Goal: Task Accomplishment & Management: Use online tool/utility

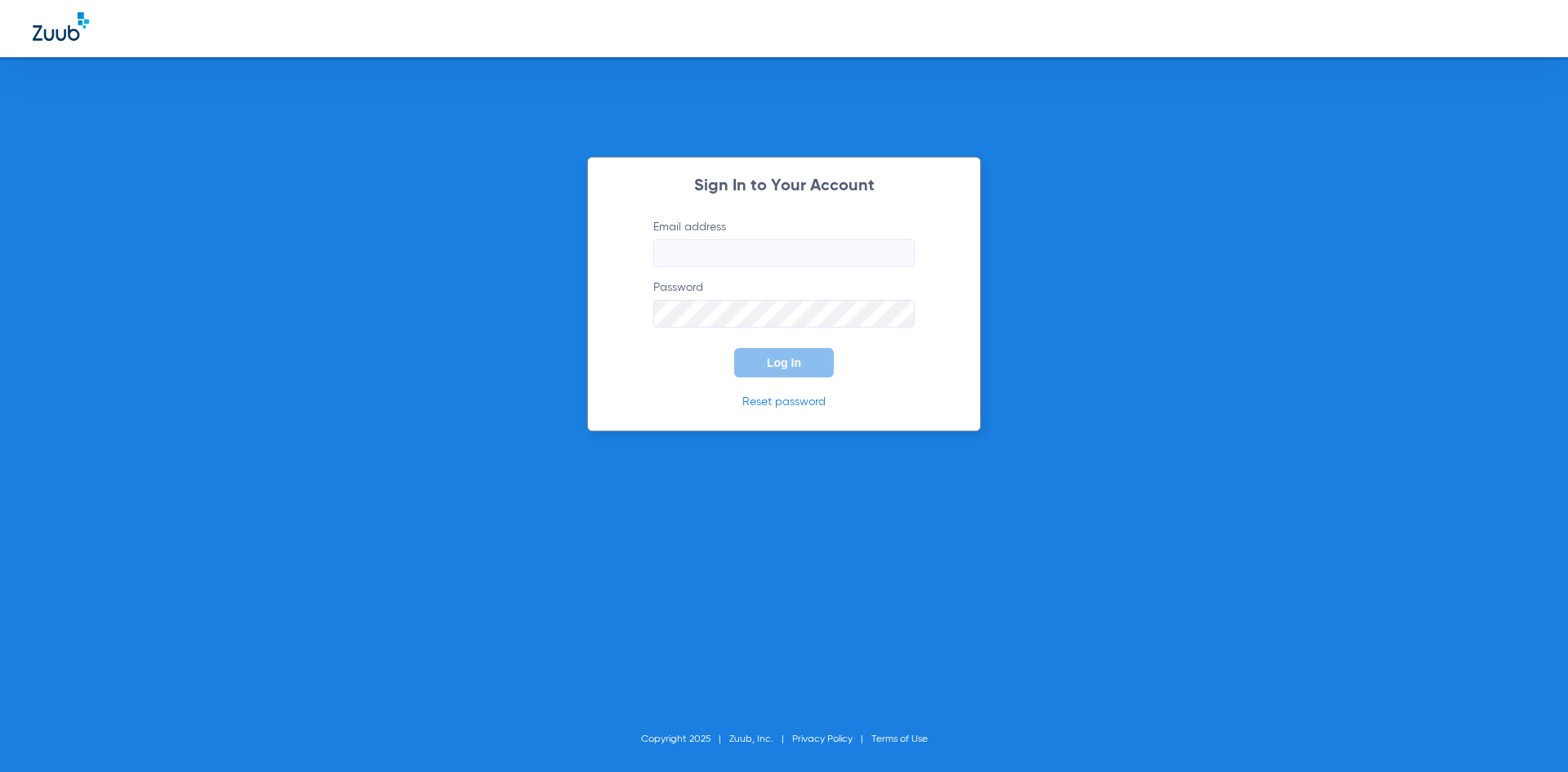
type input "[EMAIL_ADDRESS][DOMAIN_NAME]"
click at [799, 378] on div "Sign In to Your Account Email address [EMAIL_ADDRESS][DOMAIN_NAME] Password Log…" at bounding box center [784, 294] width 394 height 275
click at [795, 371] on button "Log In" at bounding box center [784, 363] width 99 height 30
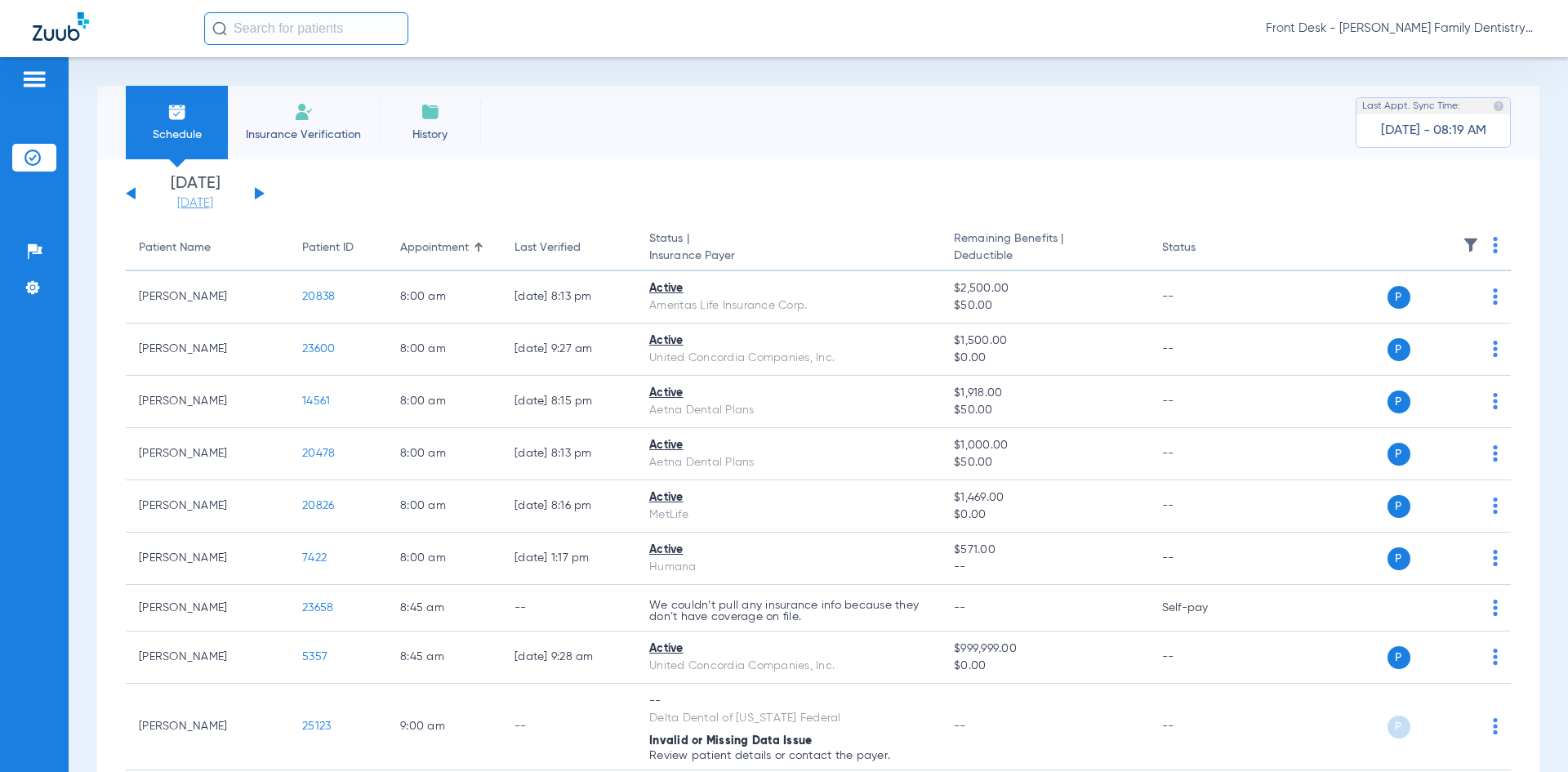
click at [197, 202] on link "[DATE]" at bounding box center [195, 203] width 98 height 17
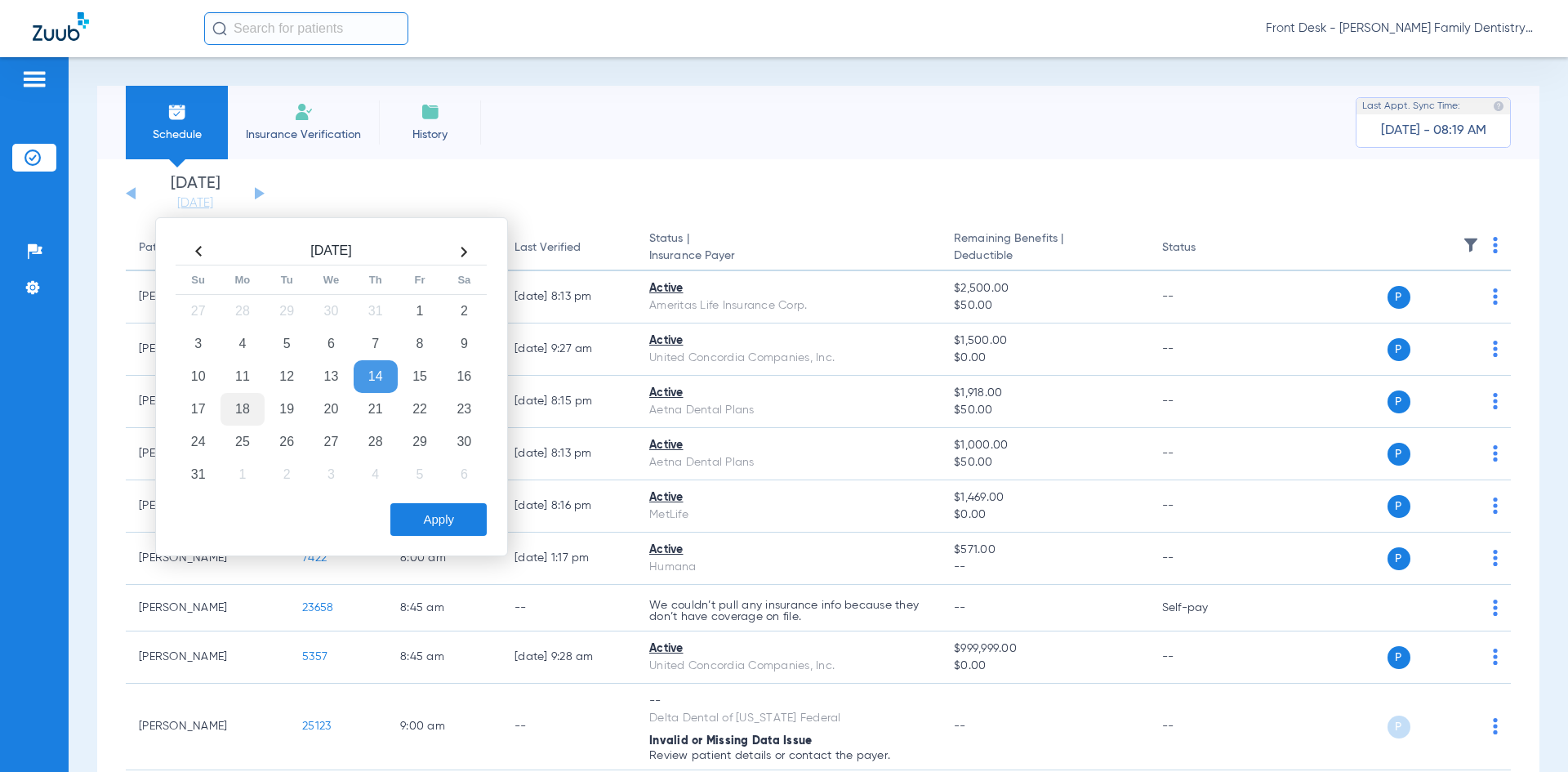
click at [236, 401] on td "18" at bounding box center [243, 408] width 45 height 32
click at [424, 506] on button "Apply" at bounding box center [438, 519] width 96 height 32
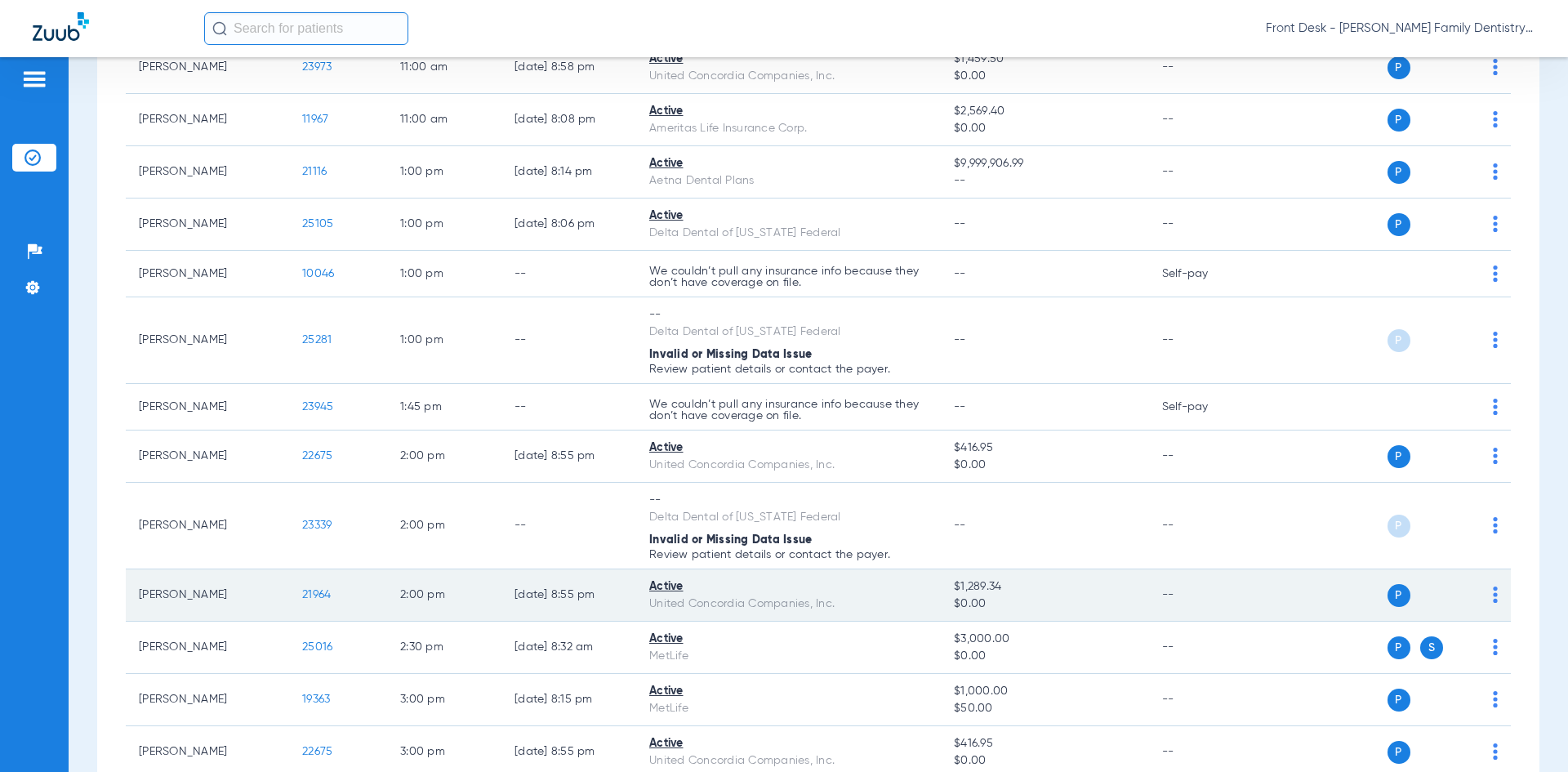
scroll to position [1046, 0]
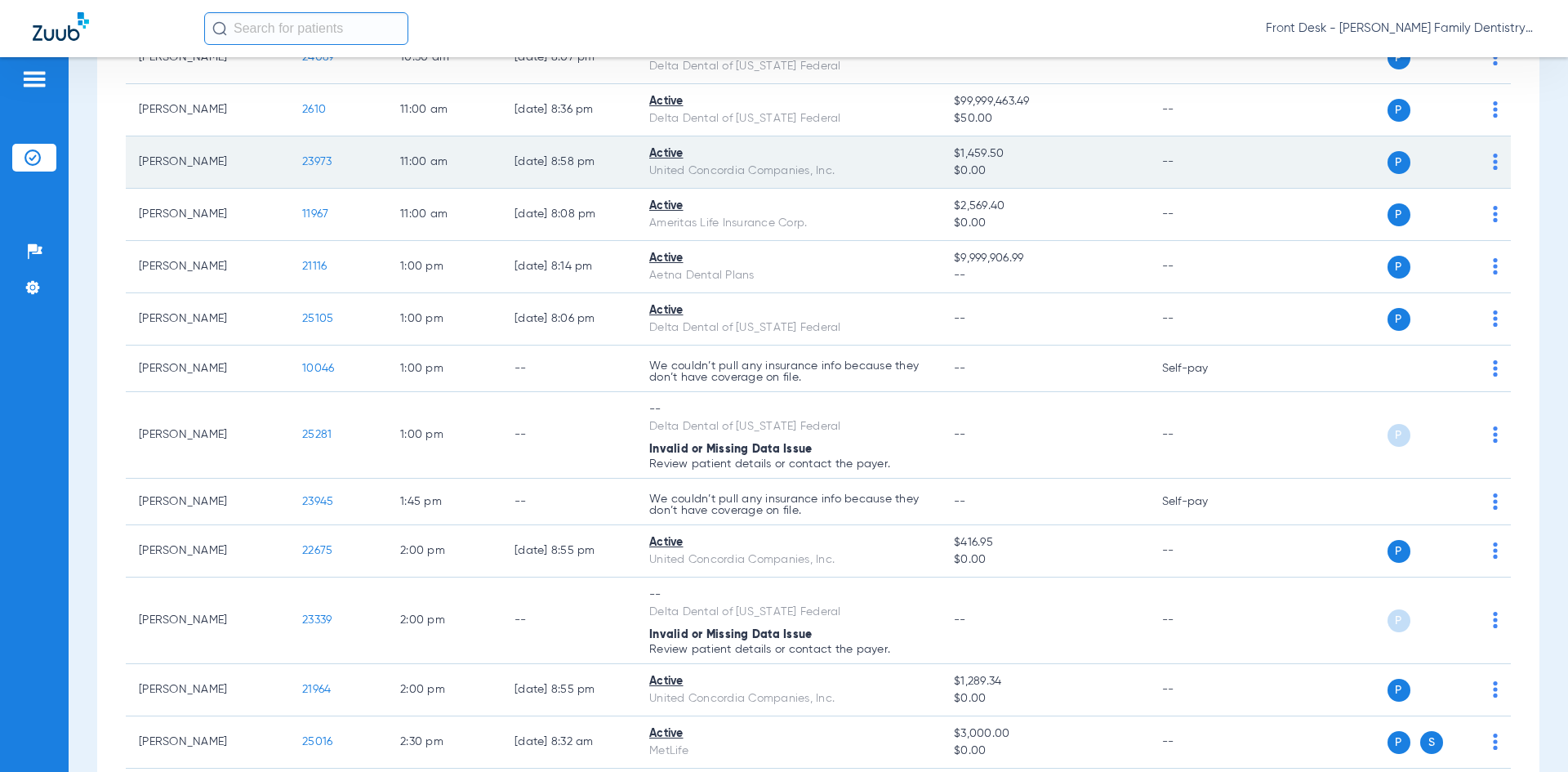
click at [320, 161] on span "23973" at bounding box center [317, 161] width 30 height 11
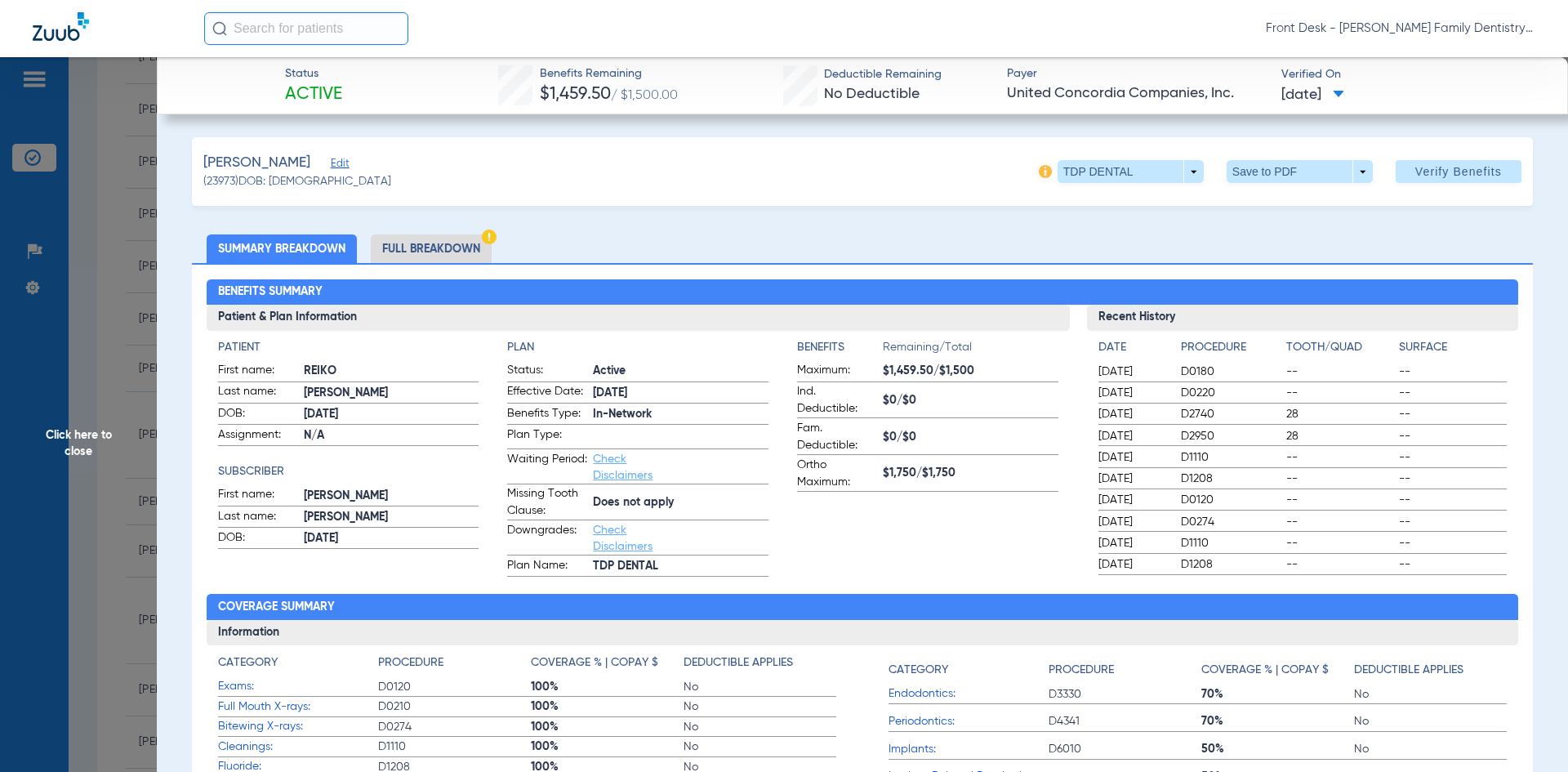
drag, startPoint x: 403, startPoint y: 251, endPoint x: 412, endPoint y: 248, distance: 9.5
click at [410, 249] on li "Full Breakdown" at bounding box center [431, 249] width 121 height 29
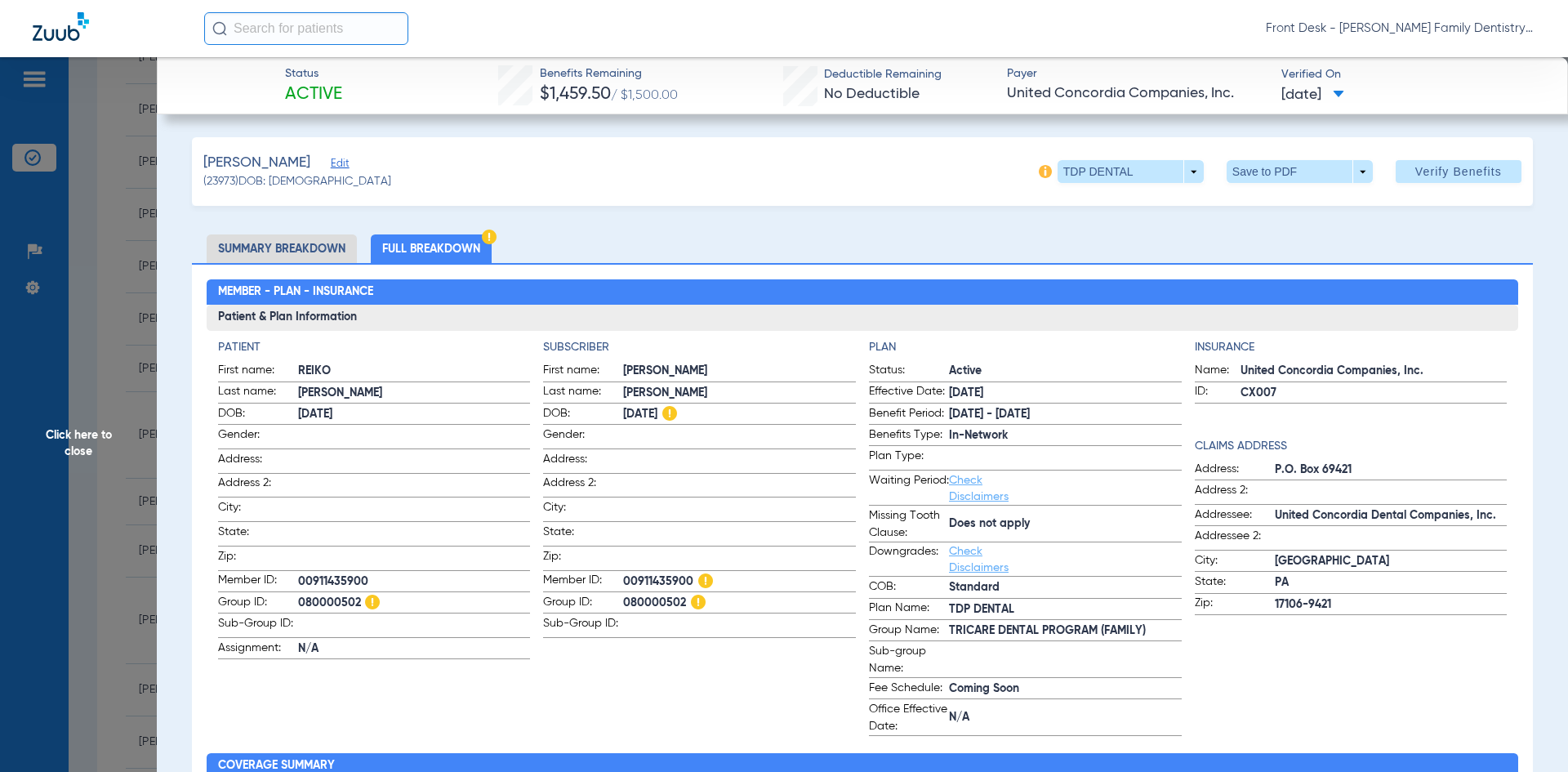
click at [219, 240] on li "Summary Breakdown" at bounding box center [282, 249] width 150 height 29
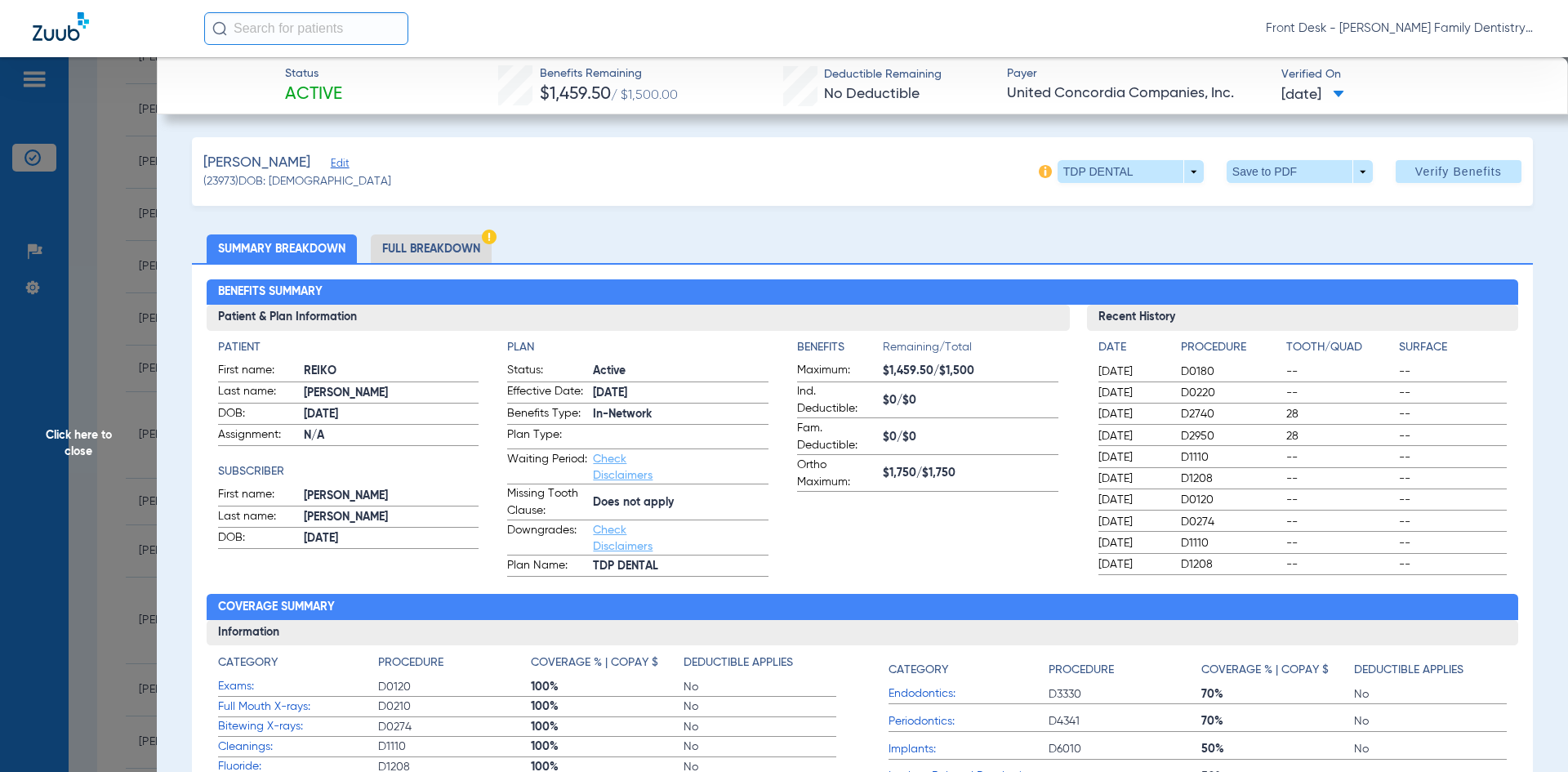
scroll to position [82, 0]
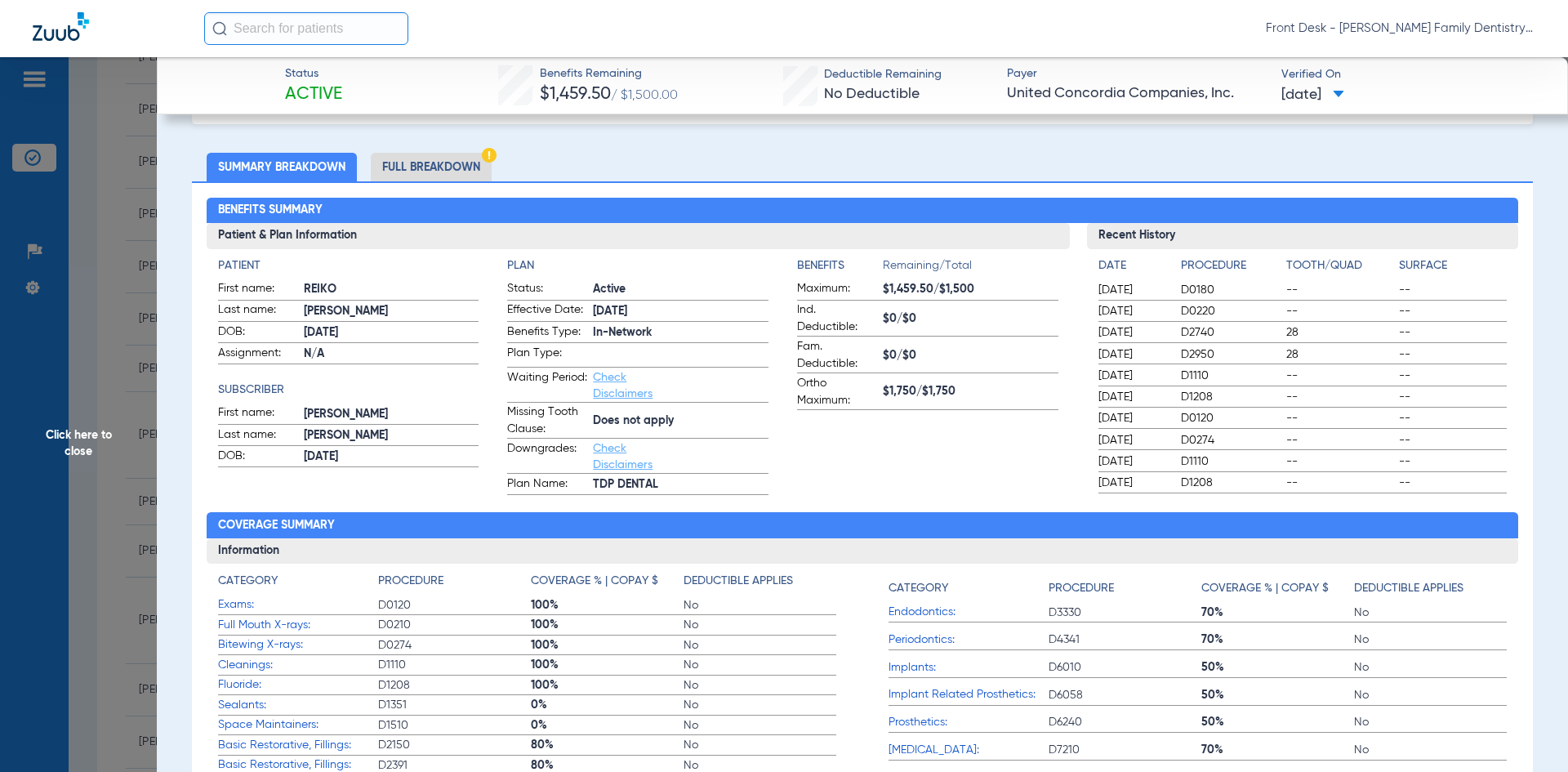
click at [417, 165] on li "Full Breakdown" at bounding box center [431, 167] width 121 height 29
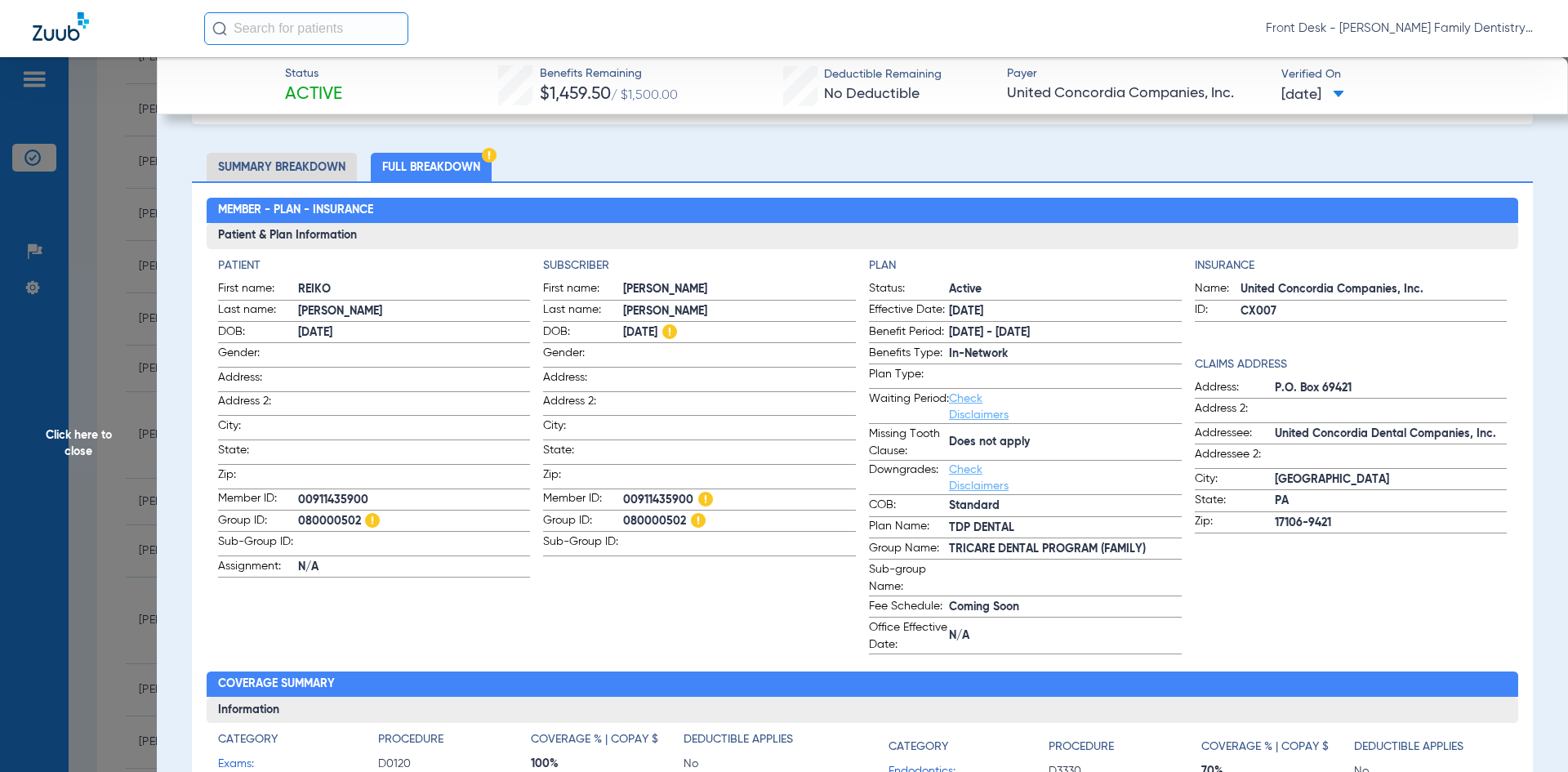
drag, startPoint x: 373, startPoint y: 493, endPoint x: 299, endPoint y: 485, distance: 74.4
click at [299, 490] on label "Member ID: 00911435900" at bounding box center [374, 500] width 313 height 20
copy span "00911435900"
